Goal: Task Accomplishment & Management: Use online tool/utility

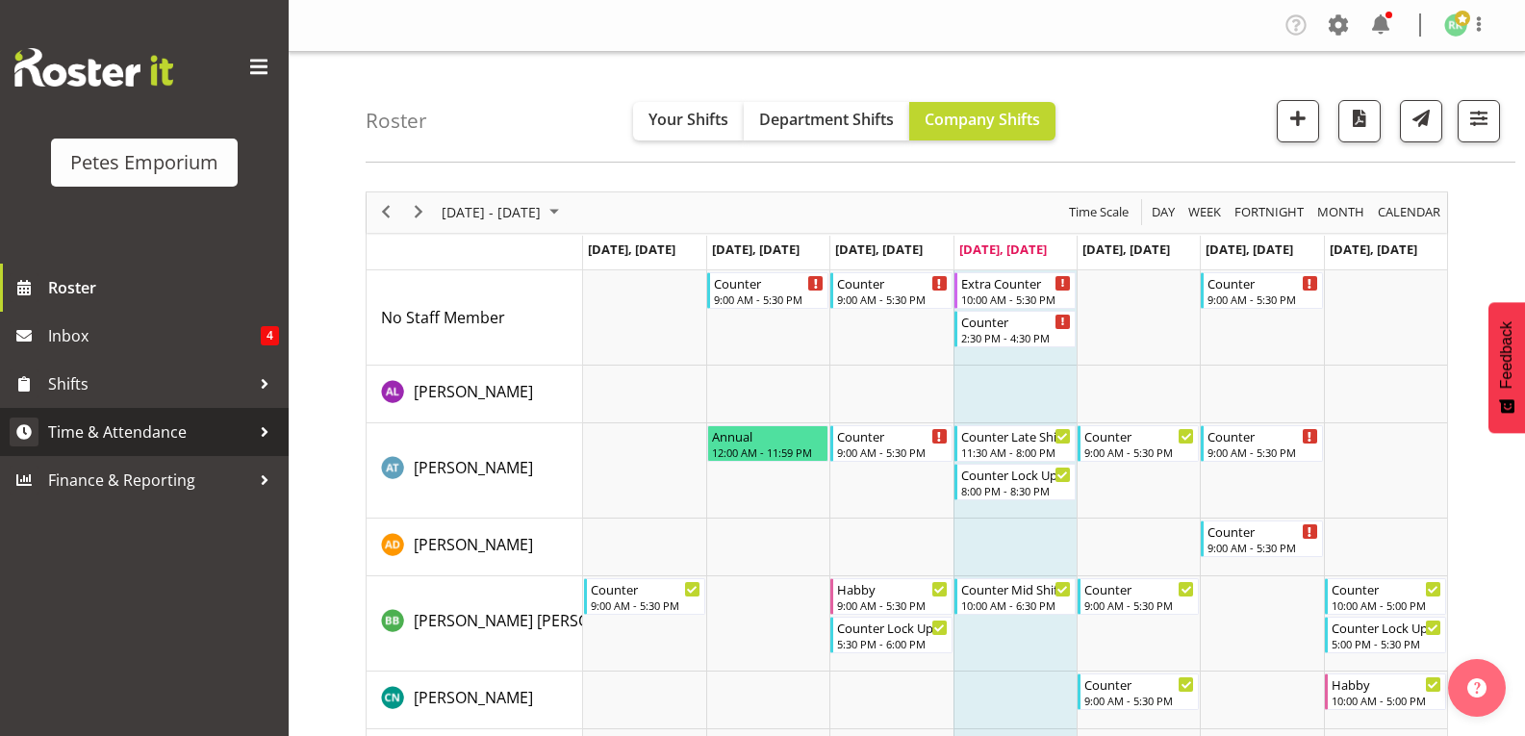
click at [174, 444] on span "Time & Attendance" at bounding box center [149, 432] width 202 height 29
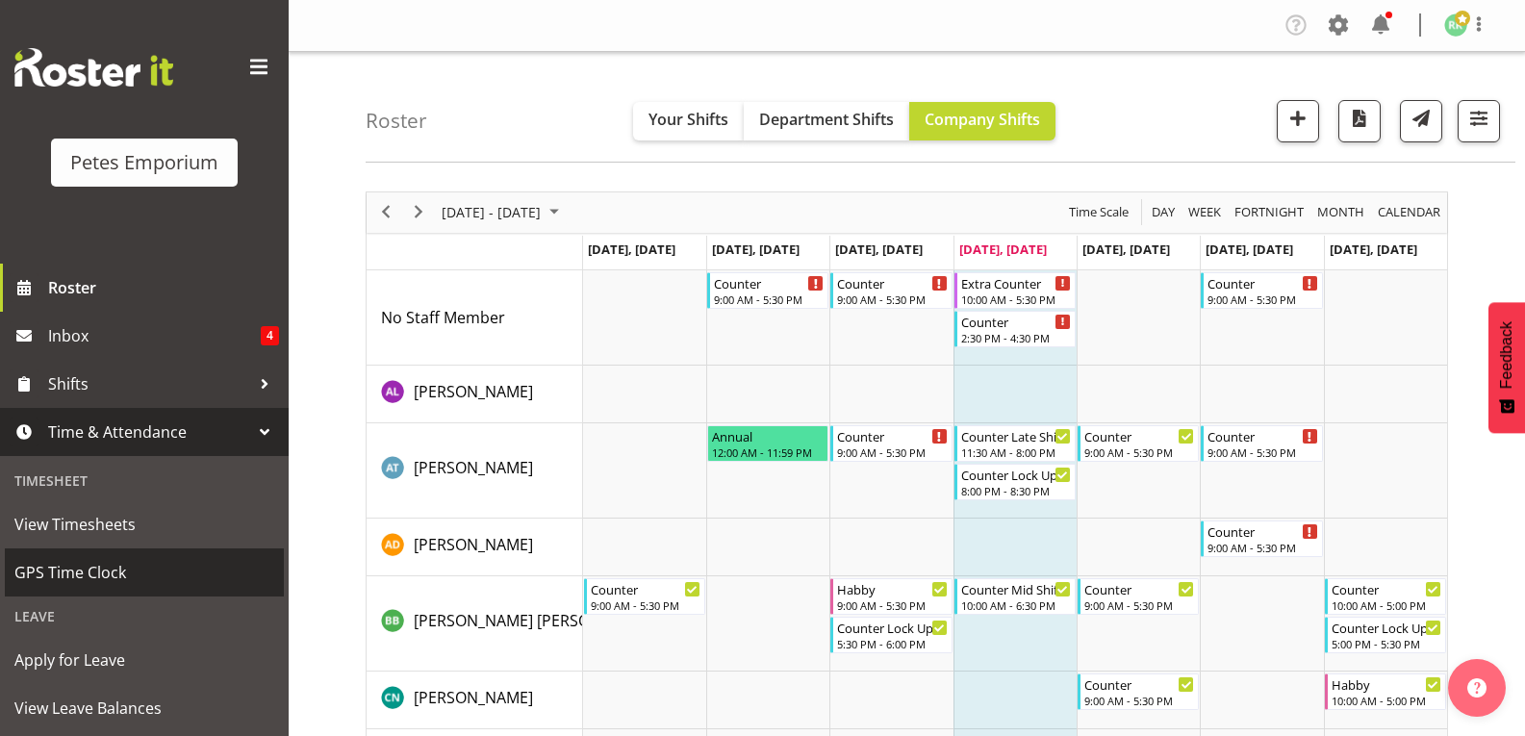
click at [106, 562] on span "GPS Time Clock" at bounding box center [144, 572] width 260 height 29
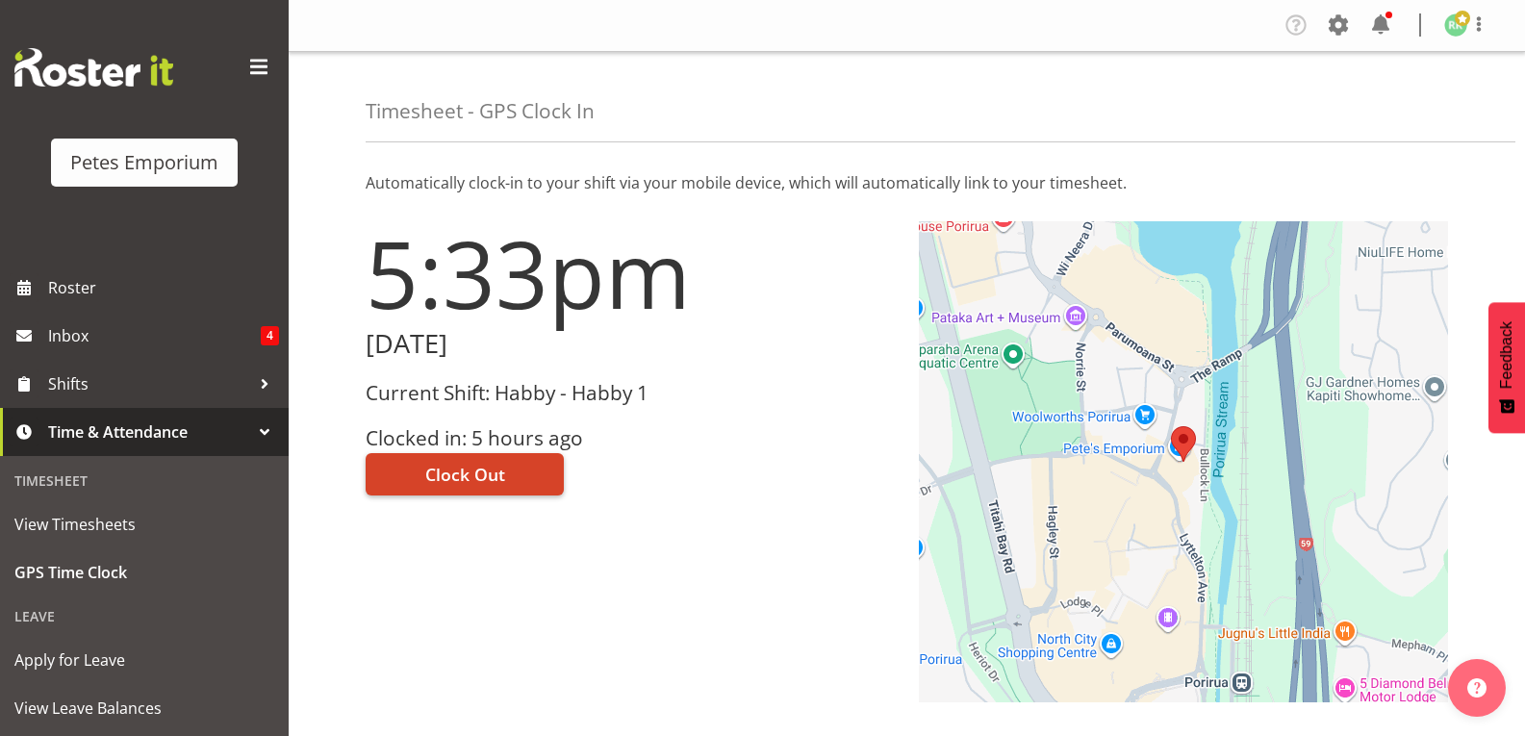
click at [505, 482] on button "Clock Out" at bounding box center [465, 474] width 198 height 42
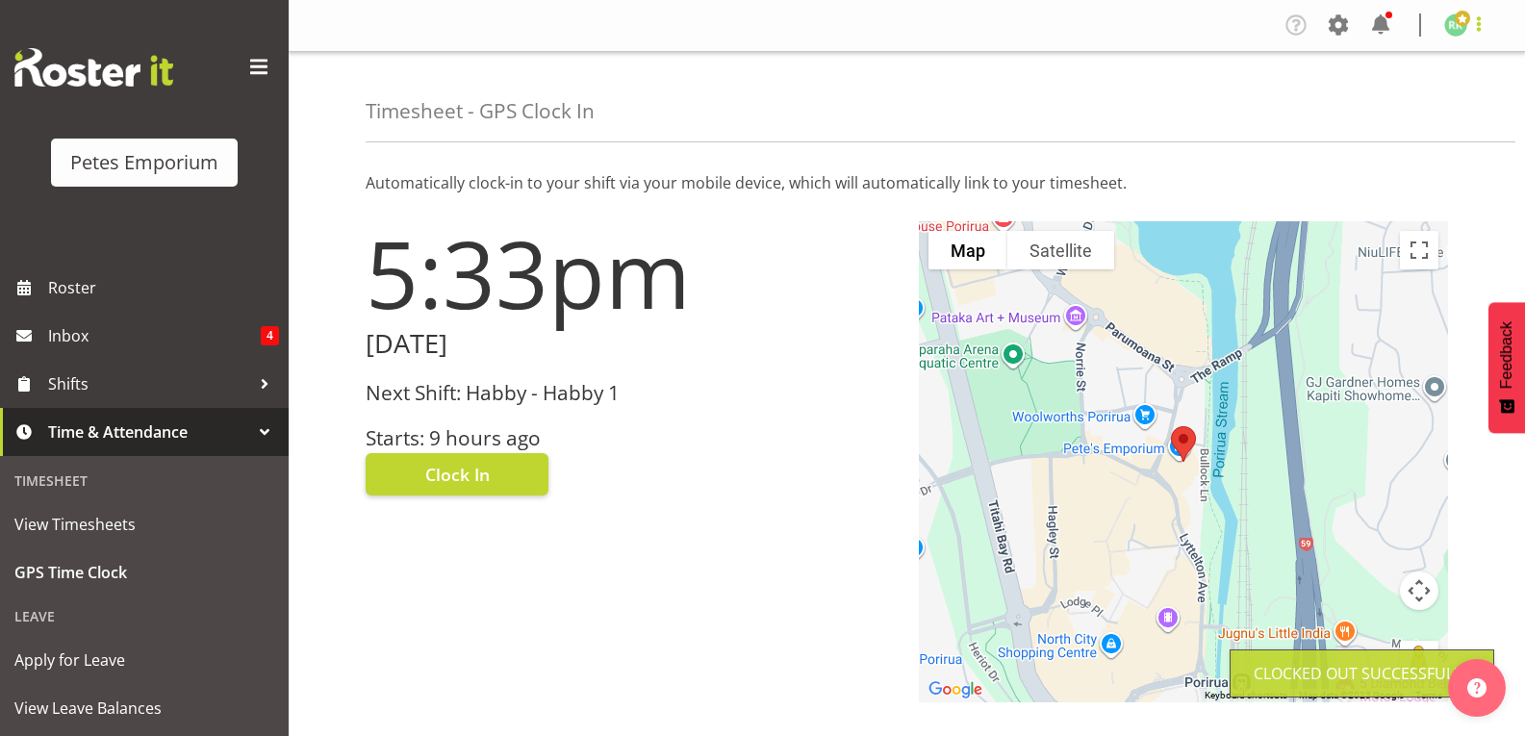
click at [1473, 32] on span at bounding box center [1478, 24] width 23 height 23
click at [1396, 101] on link "Log Out" at bounding box center [1397, 101] width 185 height 35
